Goal: Information Seeking & Learning: Check status

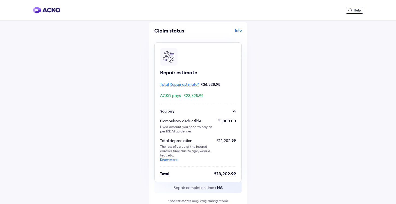
click at [349, 13] on div "Help" at bounding box center [354, 10] width 17 height 7
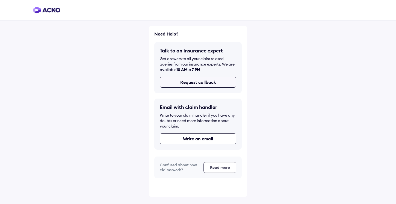
click at [193, 83] on button "Request callback" at bounding box center [198, 82] width 76 height 11
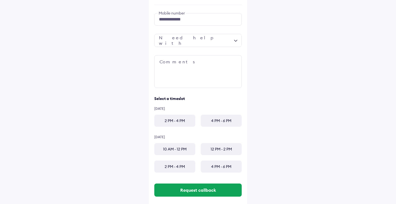
scroll to position [63, 0]
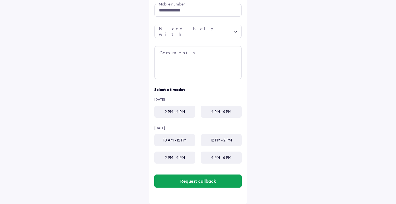
click at [179, 109] on div "2 PM - 4 PM" at bounding box center [174, 112] width 41 height 12
click at [192, 26] on div at bounding box center [197, 31] width 87 height 13
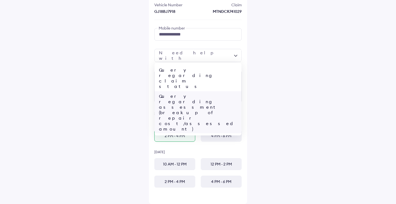
click at [205, 91] on div "Query regarding assessment (breakup of repair cost/assessed amount)" at bounding box center [198, 112] width 87 height 43
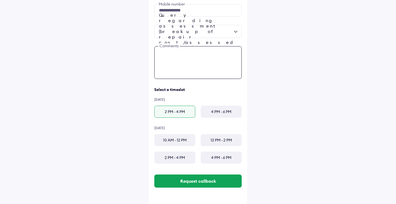
click at [182, 61] on textarea at bounding box center [197, 62] width 87 height 33
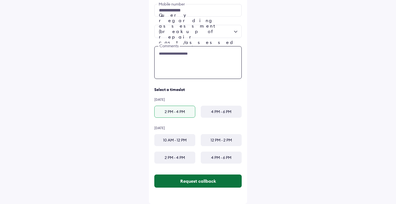
type textarea "**********"
click at [194, 186] on button "Request callback" at bounding box center [197, 180] width 87 height 13
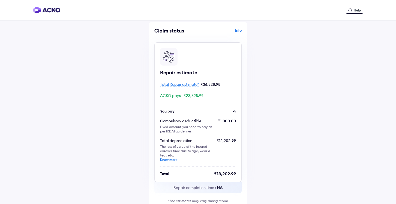
click at [356, 11] on span "Help" at bounding box center [357, 10] width 7 height 4
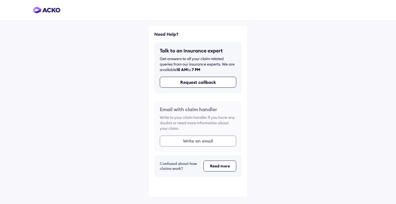
drag, startPoint x: 200, startPoint y: 85, endPoint x: 236, endPoint y: 168, distance: 89.9
click at [240, 170] on div "Need Help? Talk to an insurance expert Get answers to all your claim related qu…" at bounding box center [197, 104] width 87 height 146
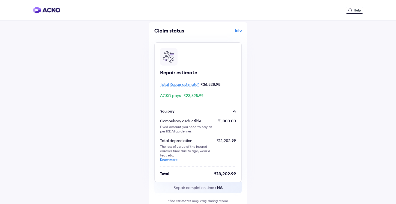
click at [238, 31] on div "Info" at bounding box center [220, 33] width 42 height 10
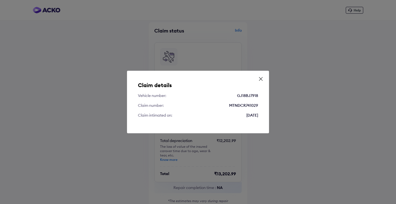
click at [262, 79] on icon at bounding box center [260, 78] width 5 height 5
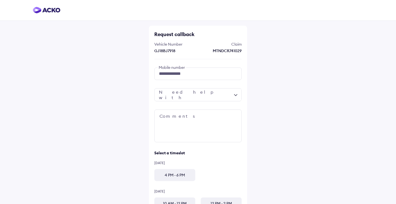
click at [52, 12] on img at bounding box center [47, 10] width 28 height 7
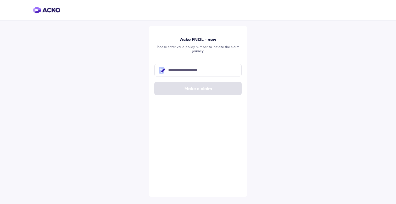
click at [51, 14] on div at bounding box center [198, 10] width 396 height 21
click at [51, 13] on img at bounding box center [47, 10] width 28 height 7
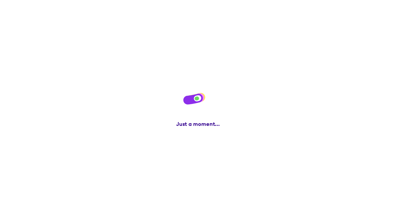
click at [51, 13] on img at bounding box center [47, 10] width 28 height 7
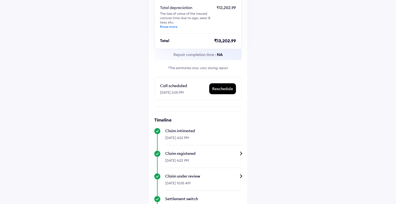
scroll to position [307, 0]
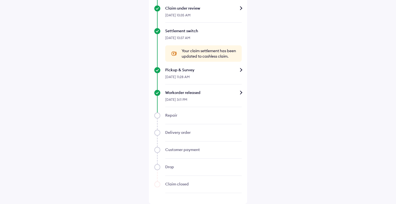
click at [237, 93] on div "Workorder released" at bounding box center [203, 92] width 76 height 5
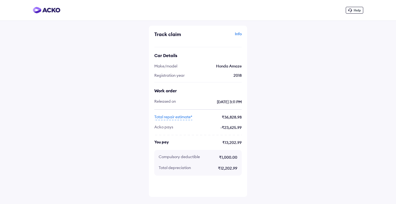
click at [180, 117] on span "Total repair estimate*" at bounding box center [173, 117] width 38 height 6
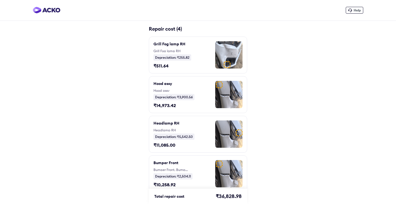
scroll to position [5, 0]
